Goal: Subscribe to service/newsletter

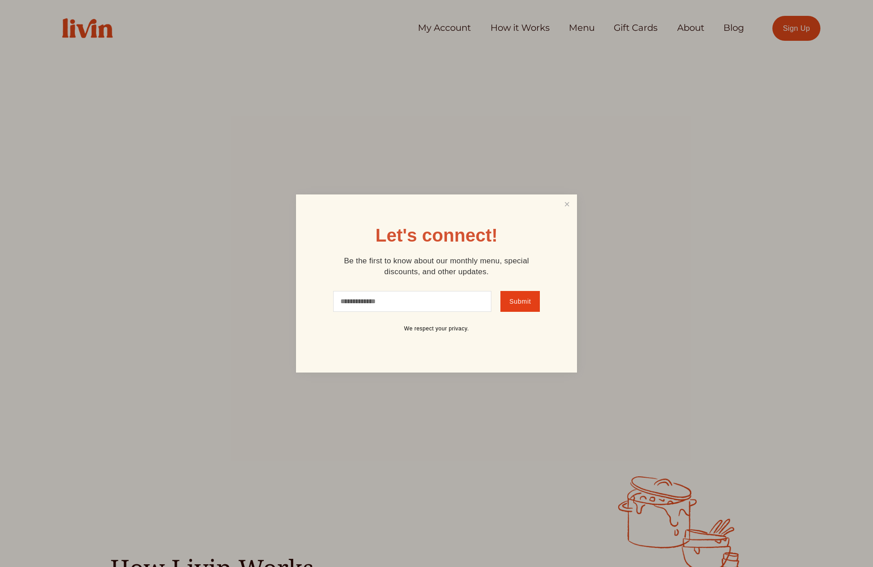
click at [431, 358] on div "Let's connect! Be the first to know about our monthly menu, special discounts, …" at bounding box center [436, 284] width 281 height 178
click at [564, 208] on link "Close" at bounding box center [567, 204] width 17 height 17
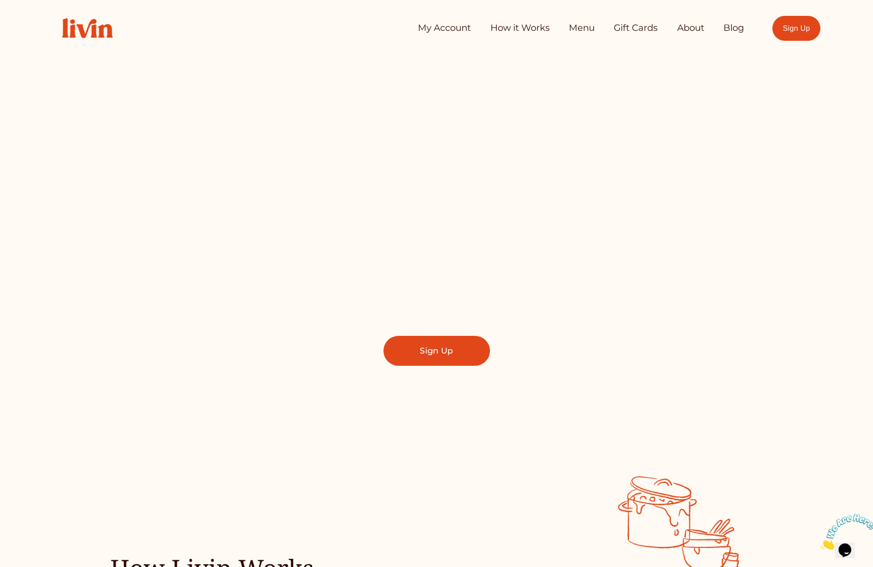
click at [427, 355] on link "Sign Up" at bounding box center [437, 351] width 107 height 30
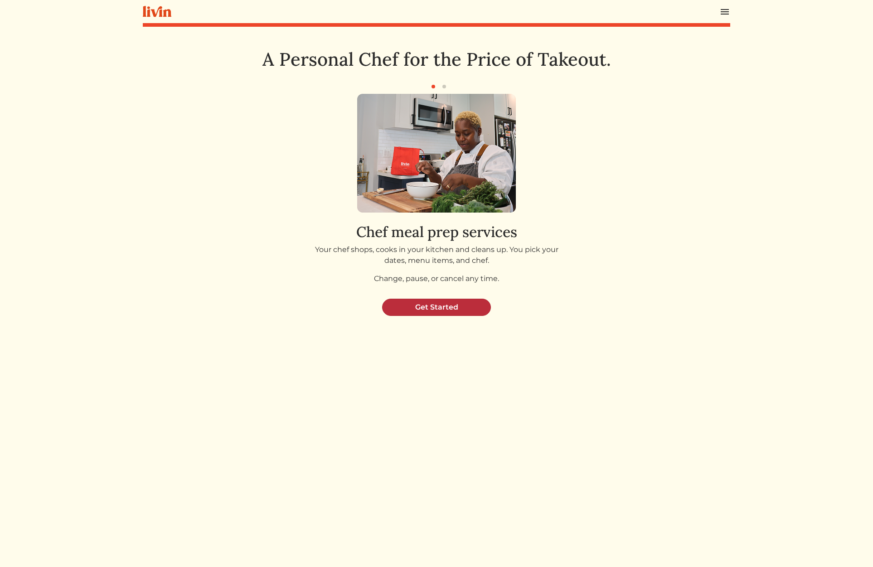
click at [449, 305] on link "Get Started" at bounding box center [436, 307] width 109 height 17
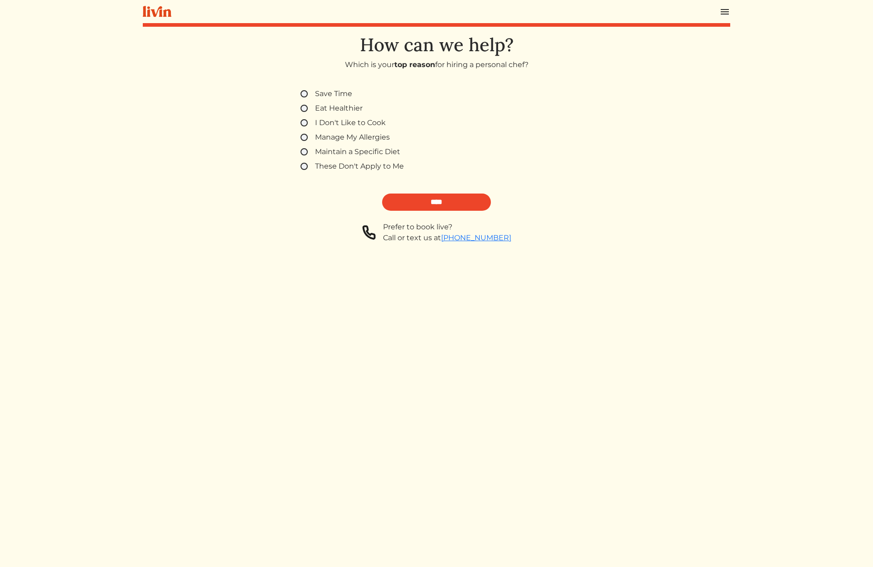
click at [347, 93] on label "Save Time" at bounding box center [333, 93] width 37 height 11
click at [428, 215] on form "Save Time Eat Healthier I Don't Like to [PERSON_NAME] Manage My Allergies Maint…" at bounding box center [437, 171] width 294 height 166
click at [428, 200] on input "****" at bounding box center [436, 202] width 109 height 17
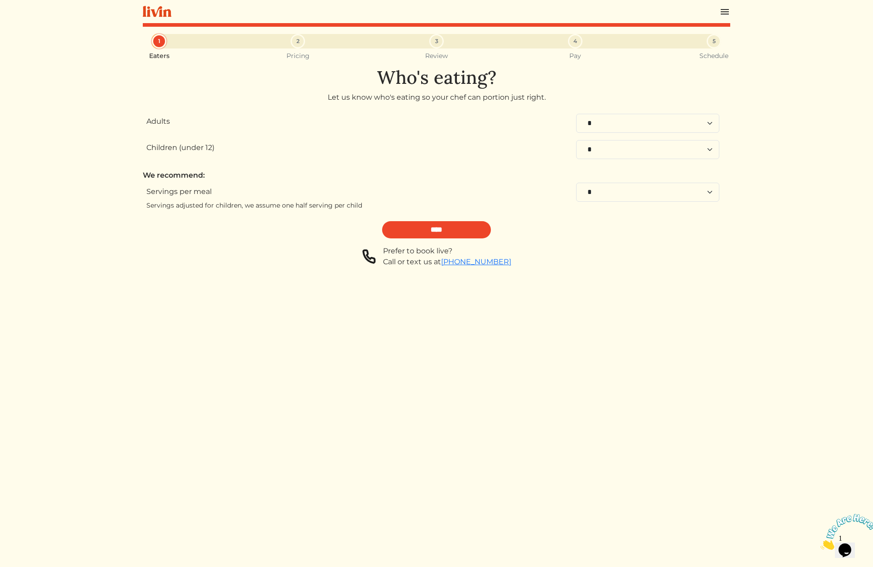
click at [157, 15] on img at bounding box center [157, 11] width 29 height 11
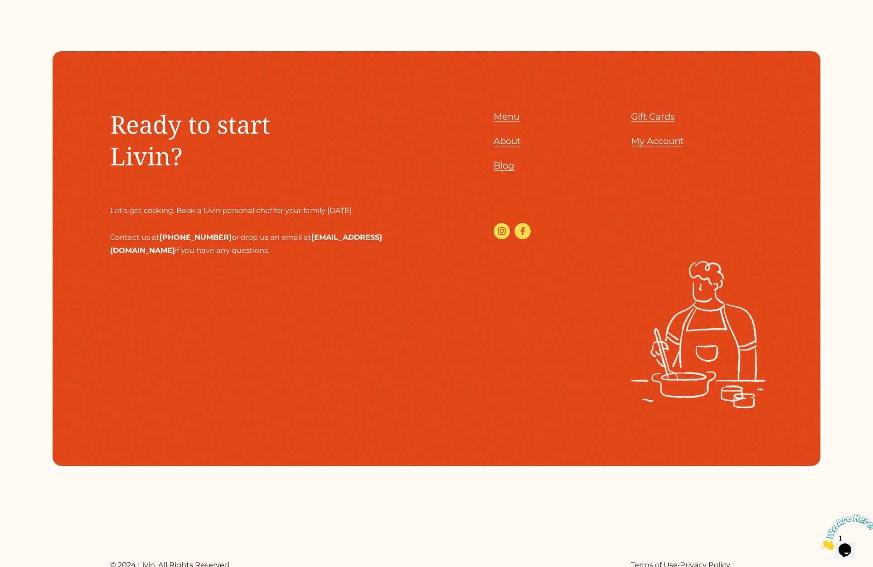
scroll to position [4773, 0]
